Goal: Task Accomplishment & Management: Use online tool/utility

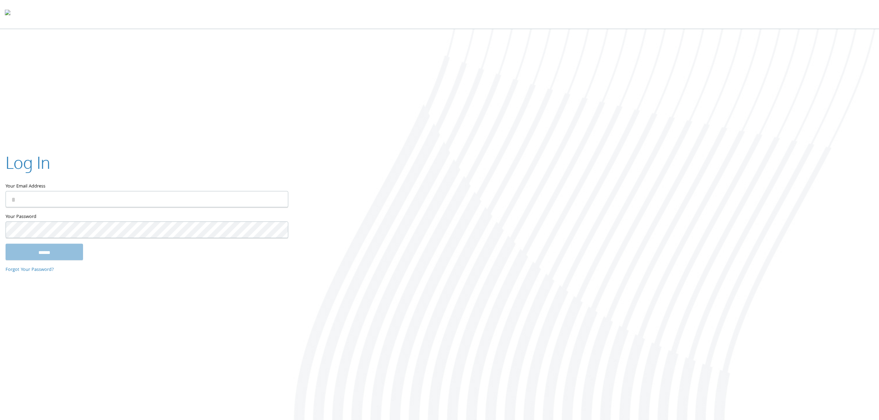
click at [113, 205] on input "Your Email Address" at bounding box center [147, 199] width 283 height 16
type input "**********"
click at [61, 251] on input "******" at bounding box center [44, 252] width 77 height 17
